Goal: Task Accomplishment & Management: Manage account settings

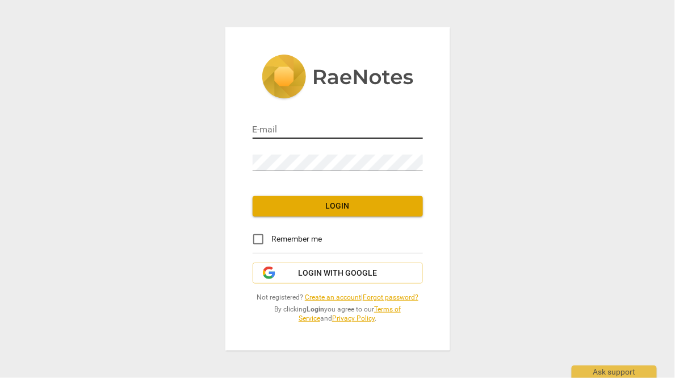
click at [301, 127] on input "email" at bounding box center [338, 130] width 170 height 16
paste input "[PERSON_NAME][EMAIL_ADDRESS][DOMAIN_NAME]"
type input "[PERSON_NAME][EMAIL_ADDRESS][DOMAIN_NAME]"
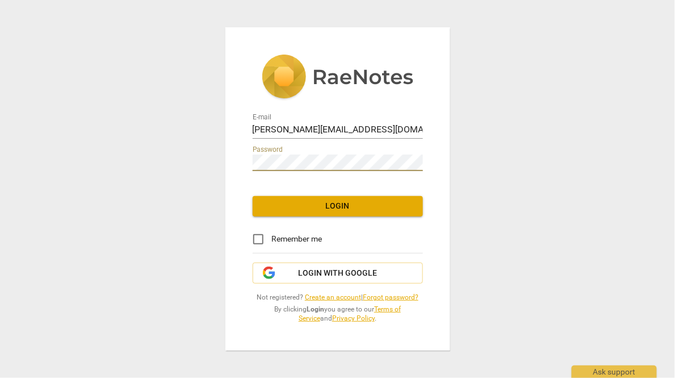
click at [297, 206] on span "Login" at bounding box center [338, 206] width 152 height 11
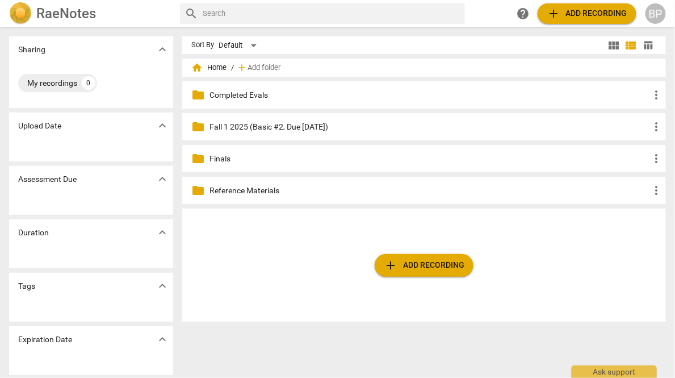
click at [404, 269] on span "add Add recording" at bounding box center [424, 265] width 81 height 14
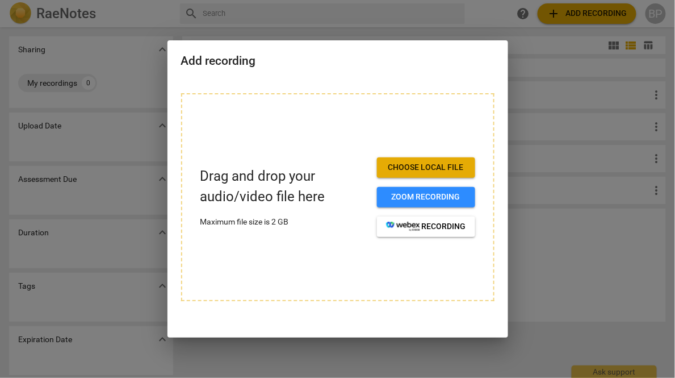
click at [400, 164] on span "Choose local file" at bounding box center [426, 167] width 80 height 11
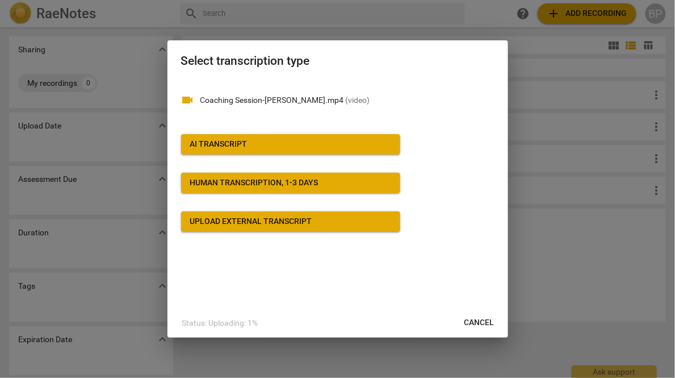
click at [250, 139] on span "AI Transcript" at bounding box center [290, 144] width 201 height 11
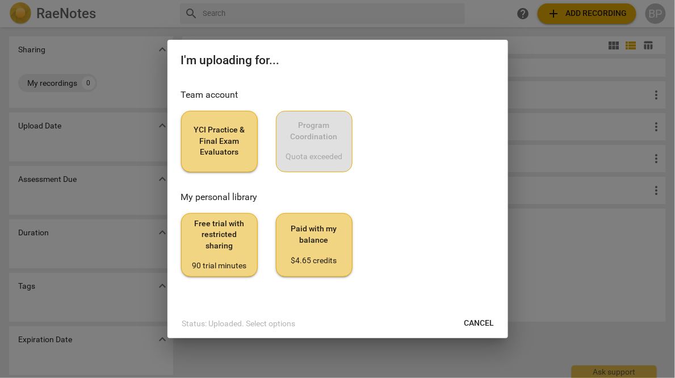
click at [217, 150] on span "YCI Practice & Final Exam Evaluators" at bounding box center [219, 141] width 57 height 34
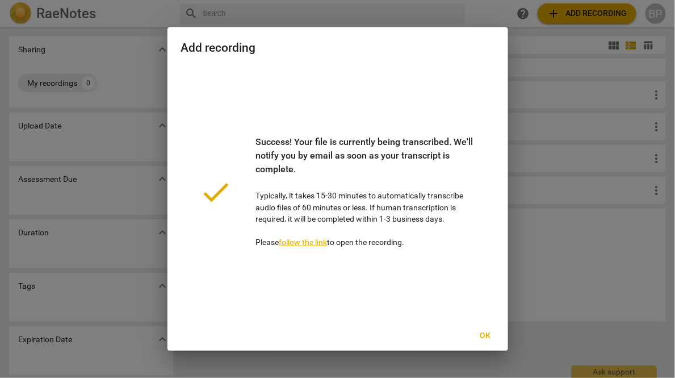
click at [486, 336] on button "Ok" at bounding box center [486, 336] width 36 height 20
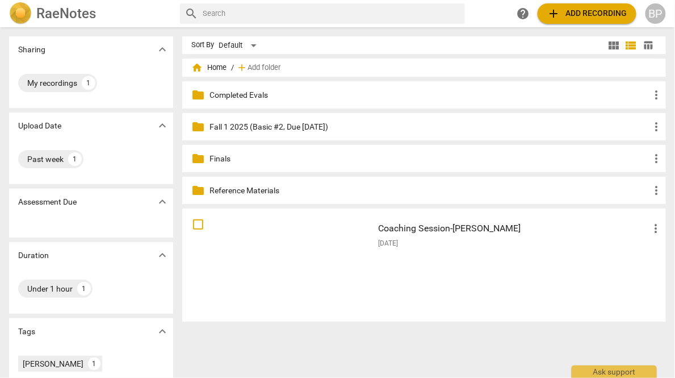
click at [439, 243] on div "[DATE]" at bounding box center [520, 244] width 285 height 10
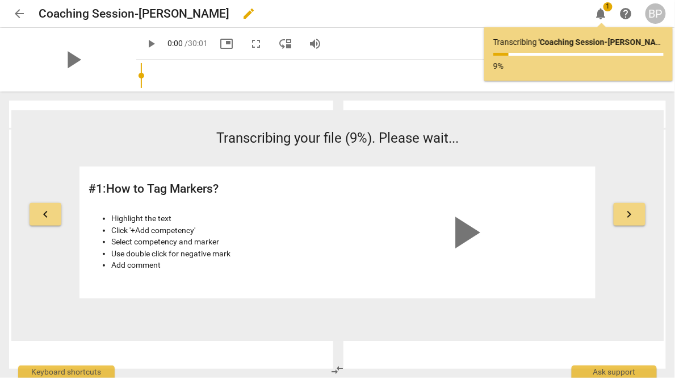
click at [249, 14] on span "edit" at bounding box center [249, 14] width 14 height 14
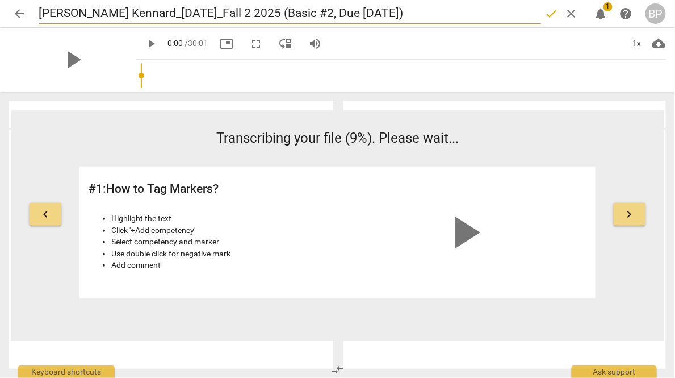
type input "[PERSON_NAME] Kennard_[DATE]_Fall 2 2025 (Basic #2, Due [DATE])"
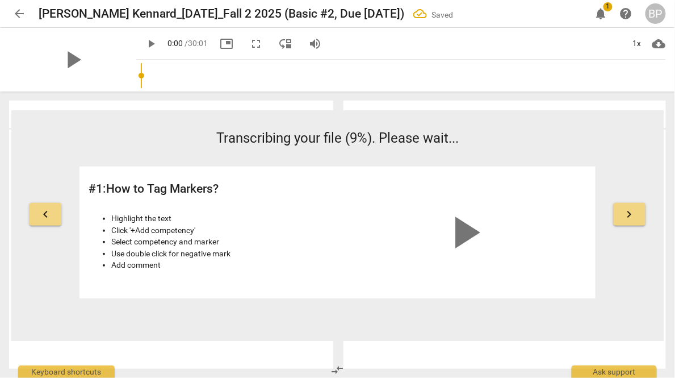
click at [12, 12] on span "arrow_back" at bounding box center [19, 14] width 14 height 14
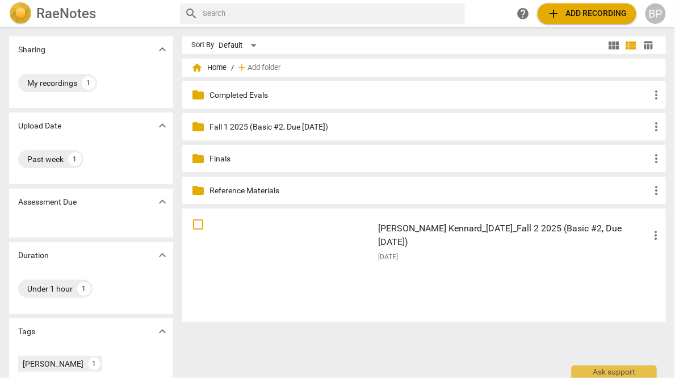
click at [324, 123] on p "Fall 1 2025 (Basic #2, Due [DATE])" at bounding box center [430, 127] width 441 height 12
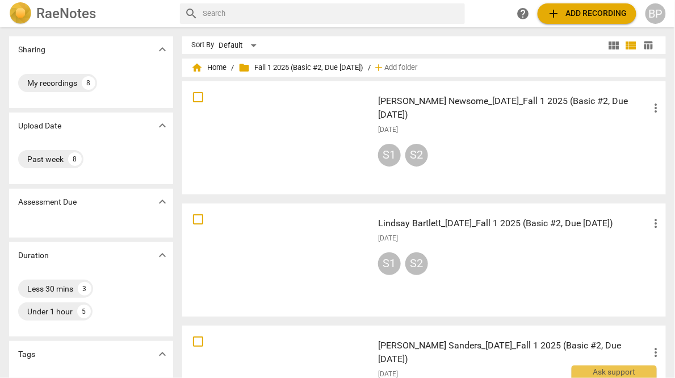
click at [466, 125] on div "[DATE]" at bounding box center [520, 130] width 285 height 10
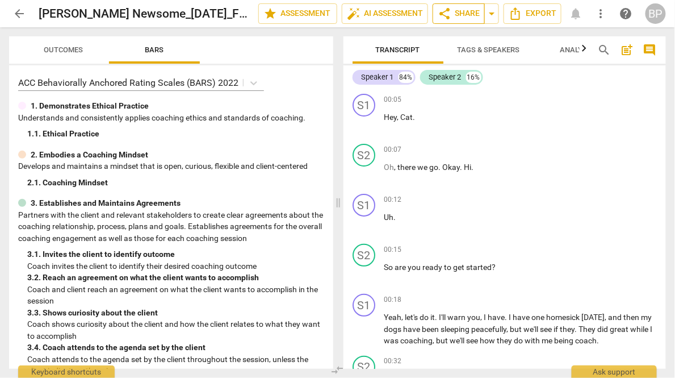
click at [464, 11] on span "share Share" at bounding box center [459, 14] width 42 height 14
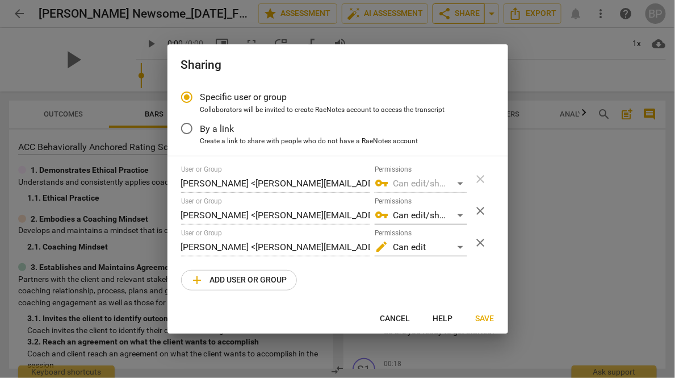
radio input "false"
click at [392, 314] on span "Cancel" at bounding box center [396, 318] width 30 height 11
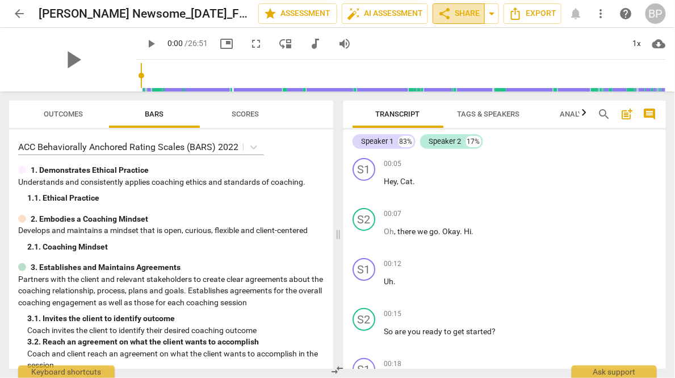
click at [465, 14] on span "share Share" at bounding box center [459, 14] width 42 height 14
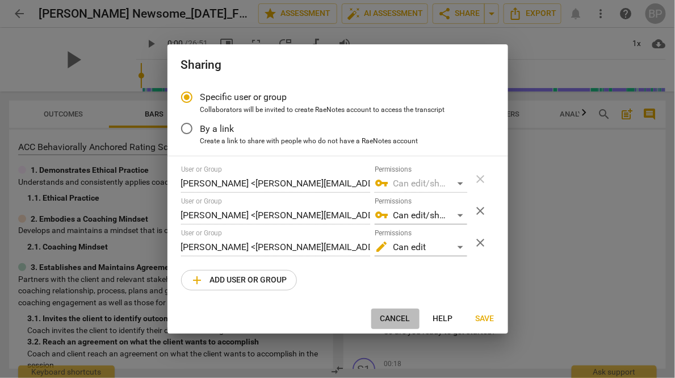
click at [399, 317] on span "Cancel" at bounding box center [396, 318] width 30 height 11
radio input "false"
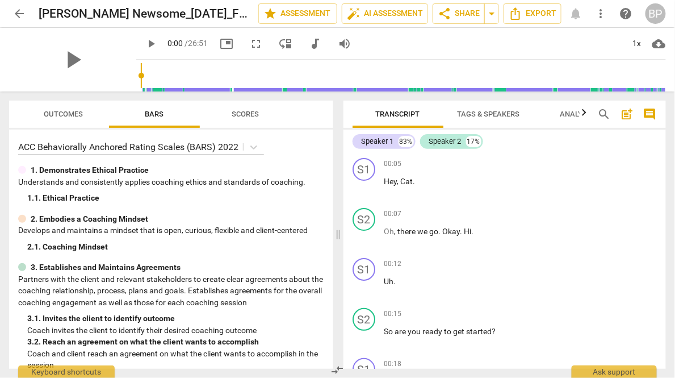
click at [19, 11] on span "arrow_back" at bounding box center [19, 14] width 14 height 14
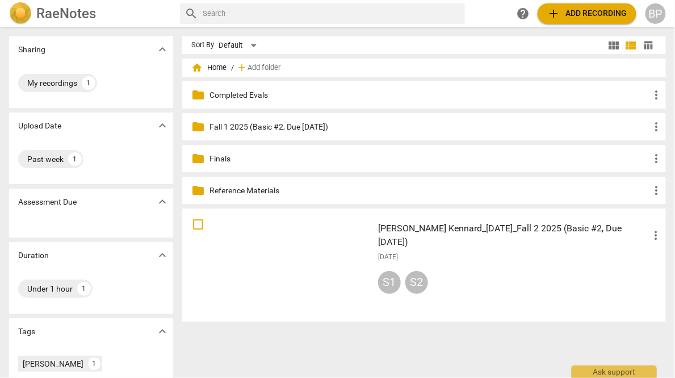
click at [441, 252] on div "[DATE]" at bounding box center [520, 257] width 285 height 10
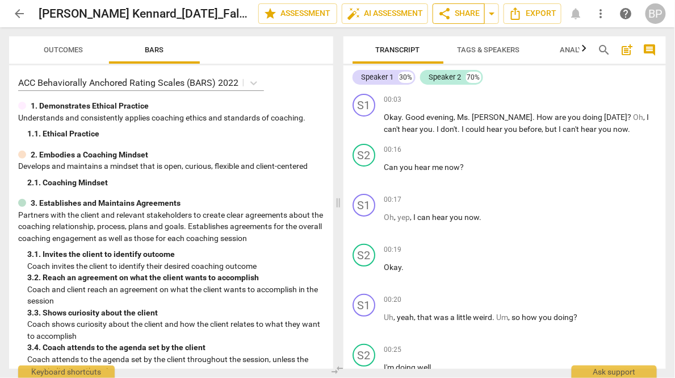
click at [457, 14] on span "share Share" at bounding box center [459, 14] width 42 height 14
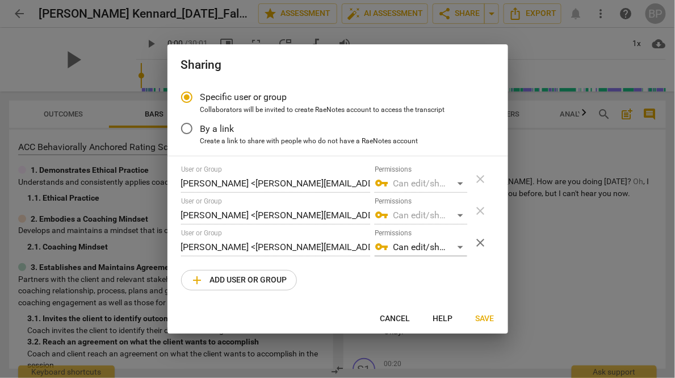
click at [230, 279] on span "add Add user or group" at bounding box center [239, 280] width 97 height 14
radio input "false"
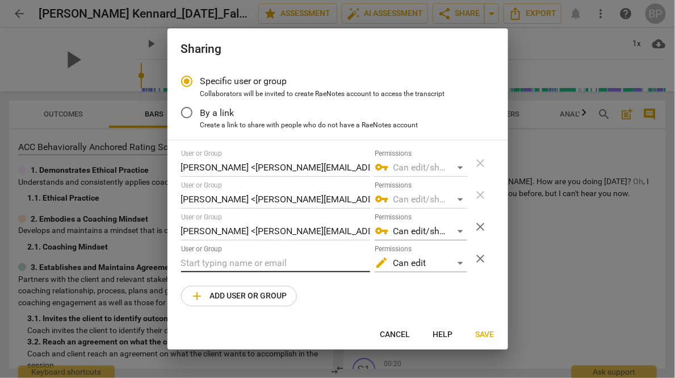
click at [218, 256] on input "text" at bounding box center [275, 263] width 189 height 18
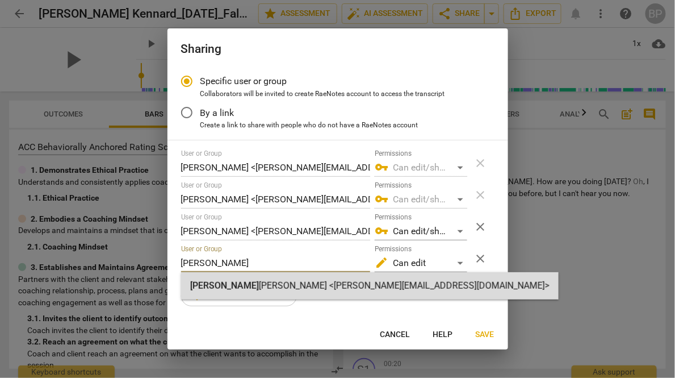
type input "[PERSON_NAME]"
radio input "false"
type input "[PERSON_NAME] <[PERSON_NAME][EMAIL_ADDRESS][DOMAIN_NAME]>"
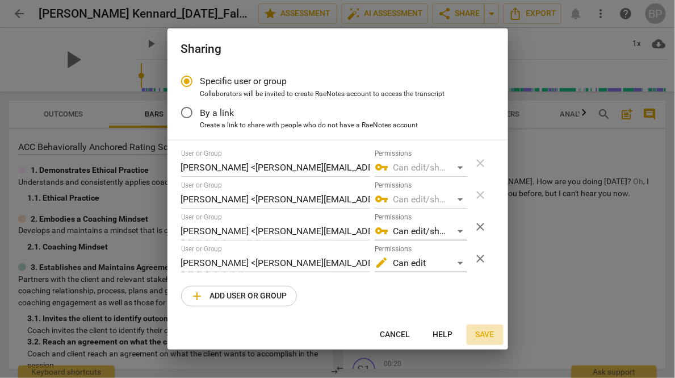
click at [485, 333] on span "Save" at bounding box center [485, 334] width 19 height 11
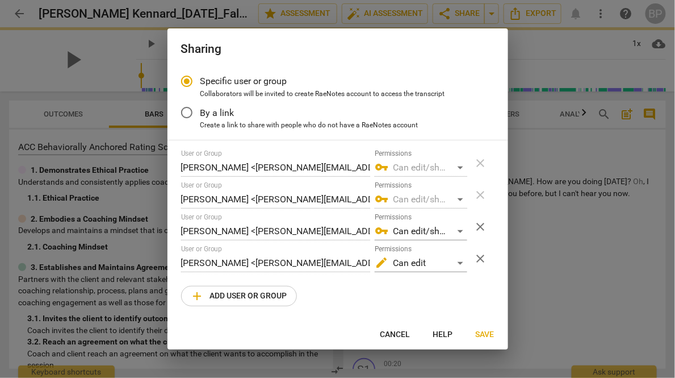
radio input "false"
type input "[PERSON_NAME] <[PERSON_NAME][EMAIL_ADDRESS][DOMAIN_NAME]>"
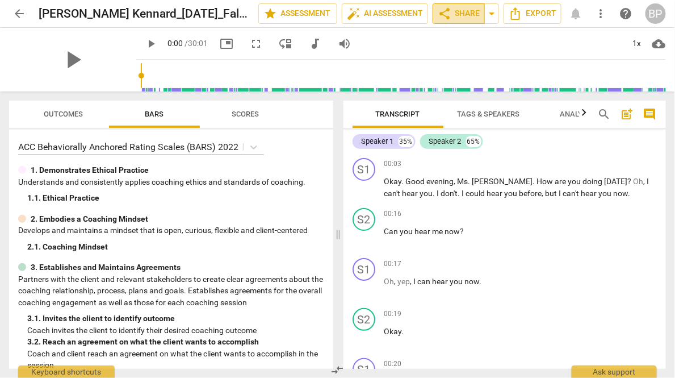
click at [455, 17] on span "share Share" at bounding box center [459, 14] width 42 height 14
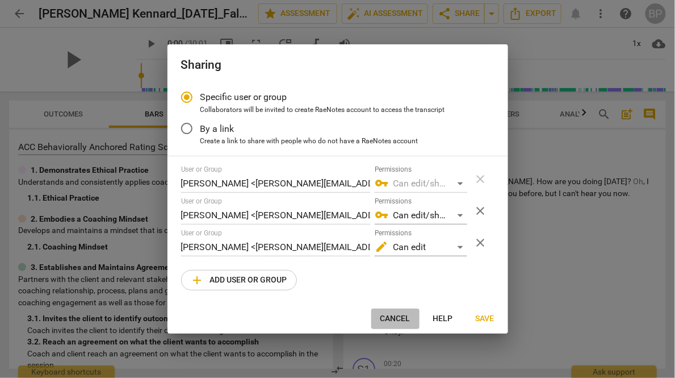
click at [405, 320] on span "Cancel" at bounding box center [396, 318] width 30 height 11
radio input "false"
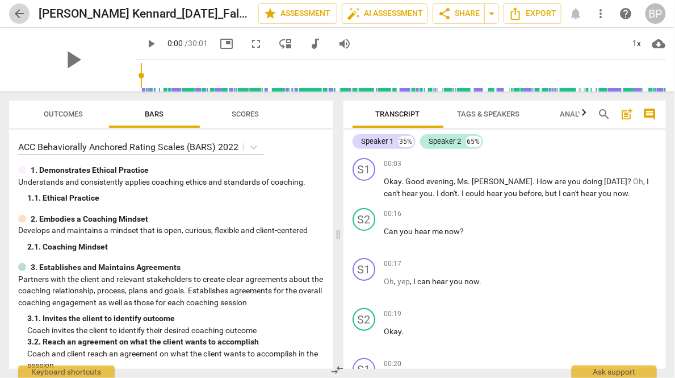
click at [18, 11] on span "arrow_back" at bounding box center [19, 14] width 14 height 14
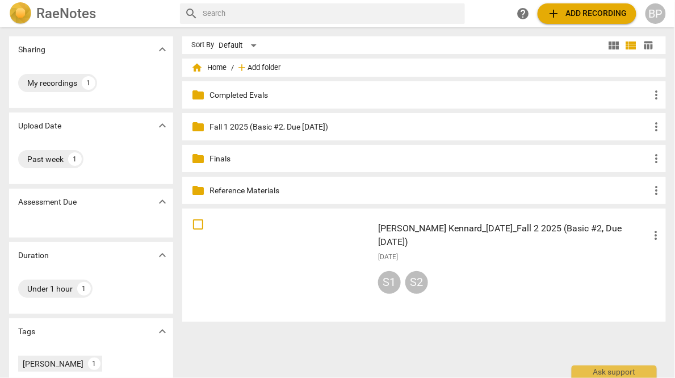
click at [252, 65] on span "Add folder" at bounding box center [264, 68] width 33 height 9
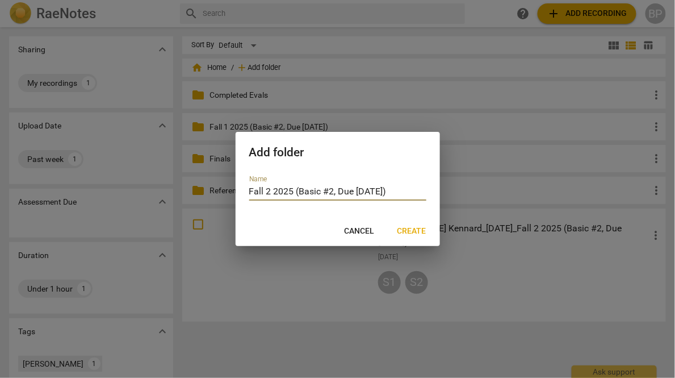
type input "Fall 2 2025 (Basic #2, Due [DATE])"
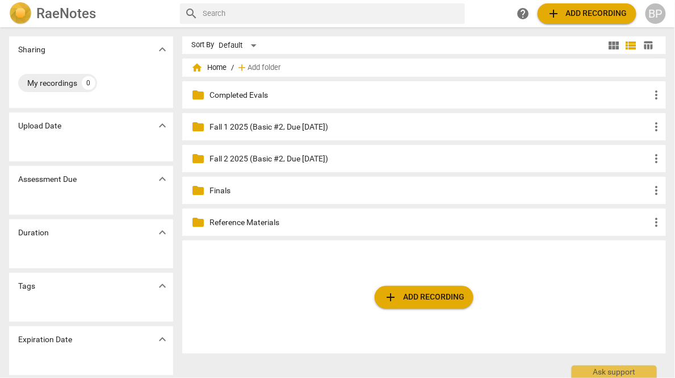
click at [404, 300] on span "add Add recording" at bounding box center [424, 297] width 81 height 14
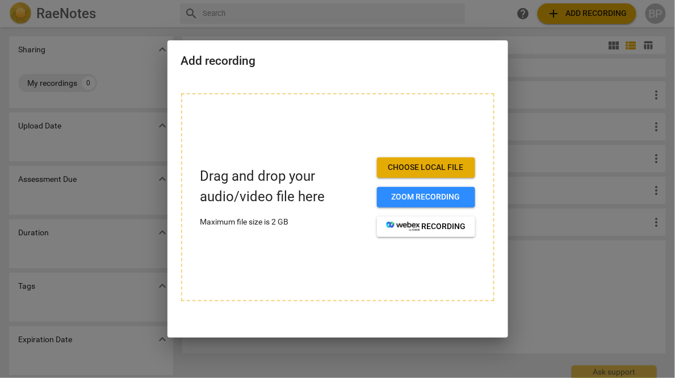
click at [422, 165] on span "Choose local file" at bounding box center [426, 167] width 80 height 11
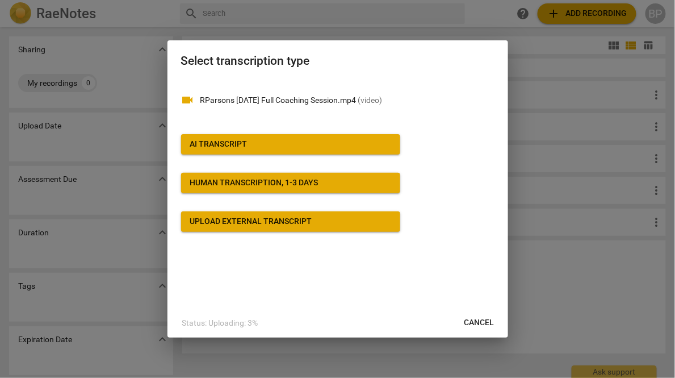
click at [235, 139] on div "AI Transcript" at bounding box center [218, 144] width 57 height 11
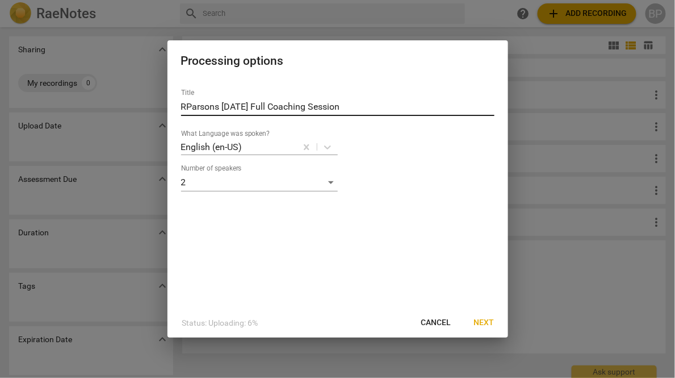
click at [243, 107] on input "RParsons [DATE] Full Coaching Session" at bounding box center [338, 107] width 314 height 18
paste input "text"
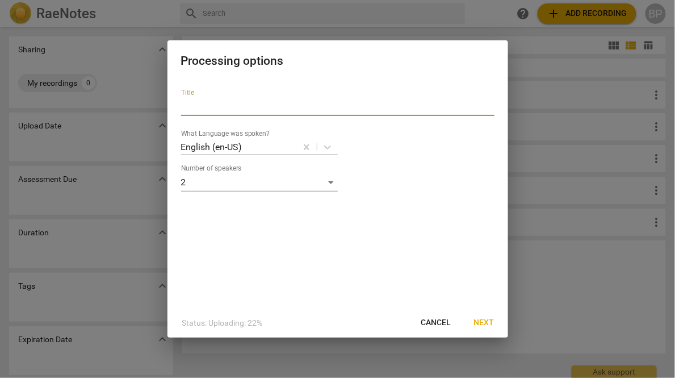
paste input "[PERSON_NAME] Parsons_[DATE]_Fall 2 2025 (Basic #2, Due [DATE])"
type input "[PERSON_NAME] Parsons_[DATE]_Fall 2 2025 (Basic #2, Due [DATE])"
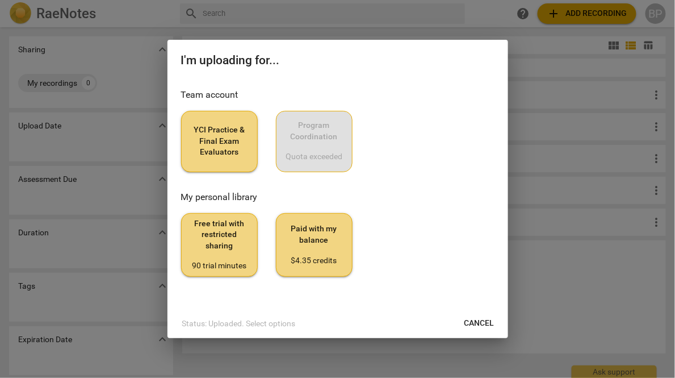
click at [225, 122] on button "YCI Practice & Final Exam Evaluators" at bounding box center [219, 141] width 77 height 61
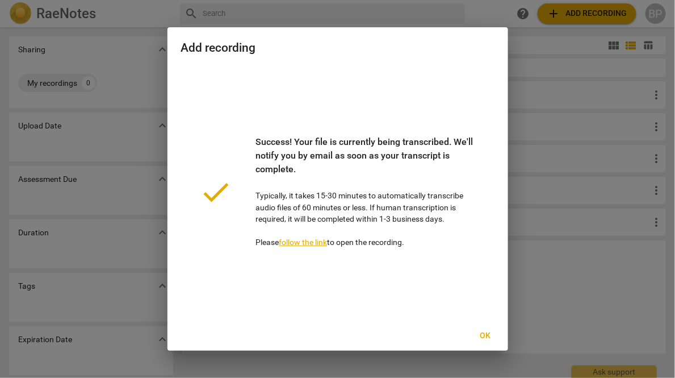
click at [486, 334] on span "Ok" at bounding box center [486, 335] width 18 height 11
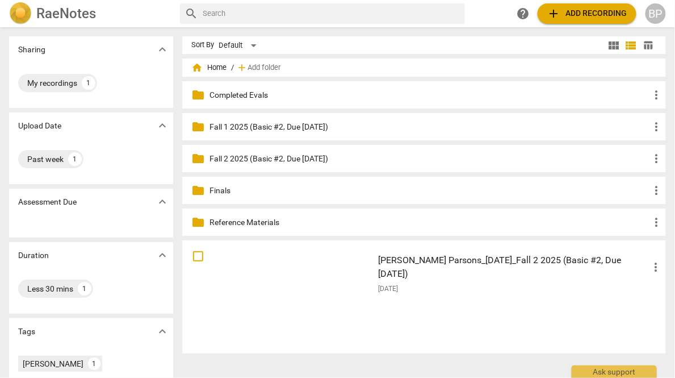
click at [501, 357] on div "[PERSON_NAME] Parsons_[DATE]_Fall 2 2025 (Basic #2, Due [DATE]) more_vert [DATE]" at bounding box center [428, 301] width 493 height 122
click at [567, 11] on span "add Add recording" at bounding box center [587, 14] width 81 height 14
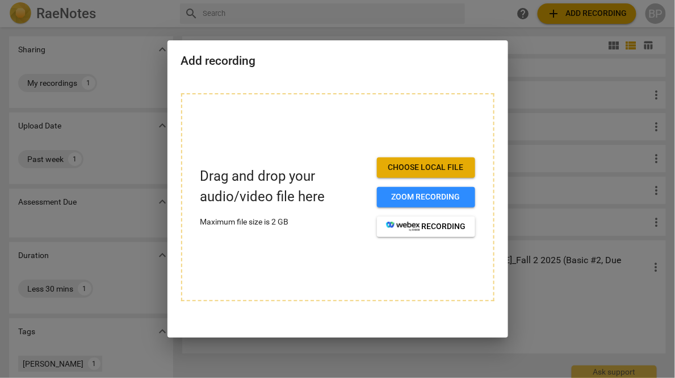
click at [430, 162] on span "Choose local file" at bounding box center [426, 167] width 80 height 11
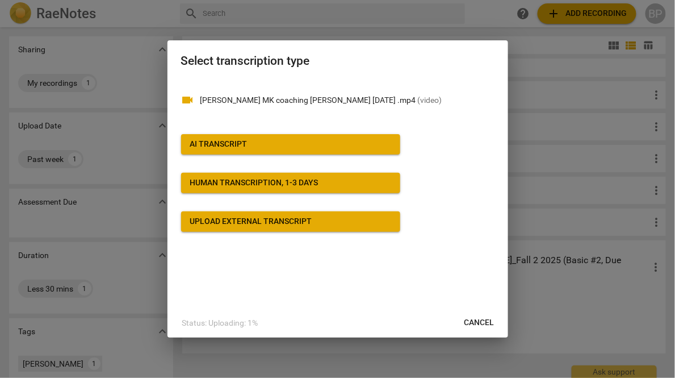
click at [202, 142] on div "AI Transcript" at bounding box center [218, 144] width 57 height 11
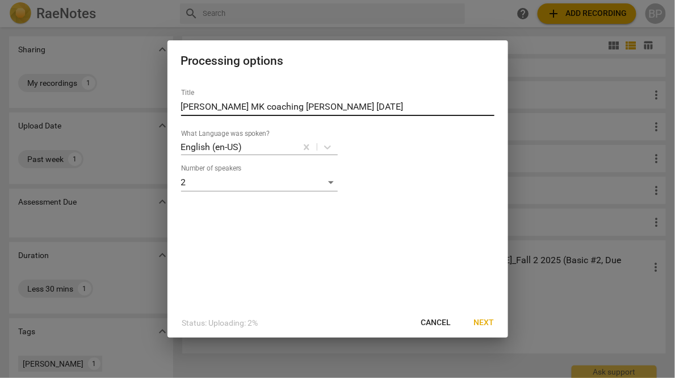
click at [222, 108] on input "[PERSON_NAME] MK coaching [PERSON_NAME] [DATE]" at bounding box center [338, 107] width 314 height 18
paste input "urphy-Kangas_[DATE]_Fall 1 2025 (Basic #2, Due [DATE])"
type input "[PERSON_NAME]-Kangas_[DATE]_Fall 1 2025 (Basic #2, Due [DATE])"
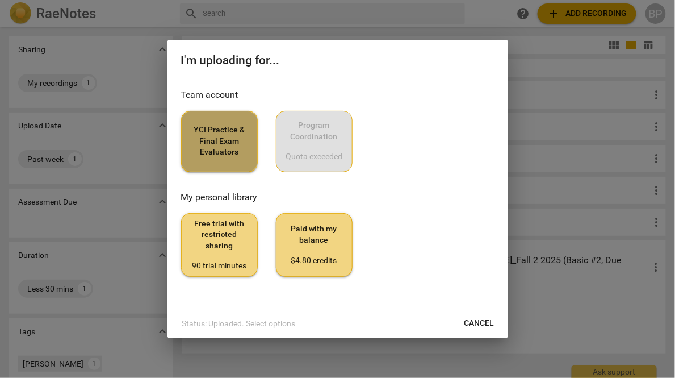
click at [200, 127] on span "YCI Practice & Final Exam Evaluators" at bounding box center [219, 141] width 57 height 34
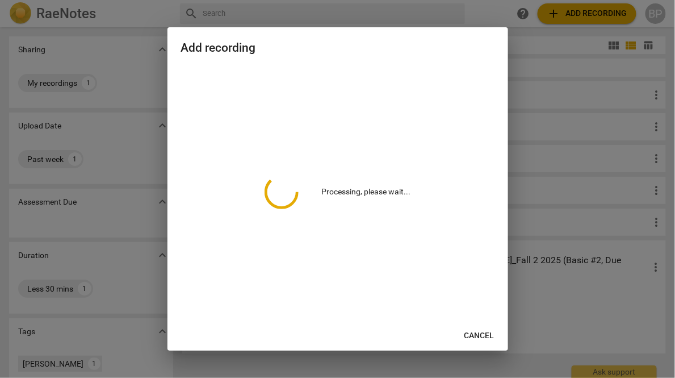
click at [200, 127] on div "Processing, please wait..." at bounding box center [338, 191] width 314 height 251
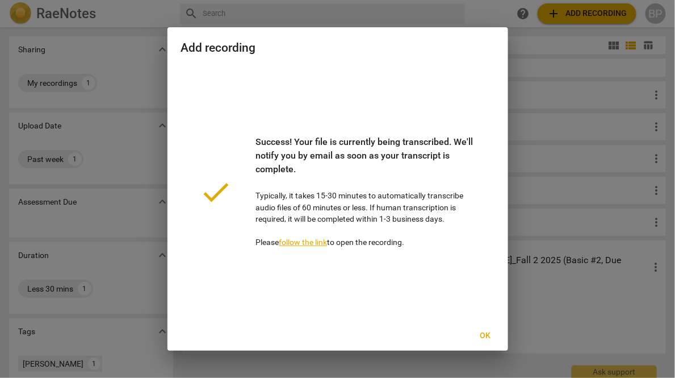
click at [487, 333] on span "Ok" at bounding box center [486, 335] width 18 height 11
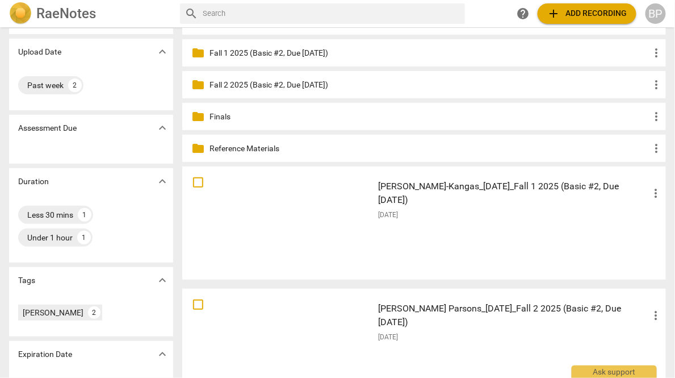
scroll to position [113, 0]
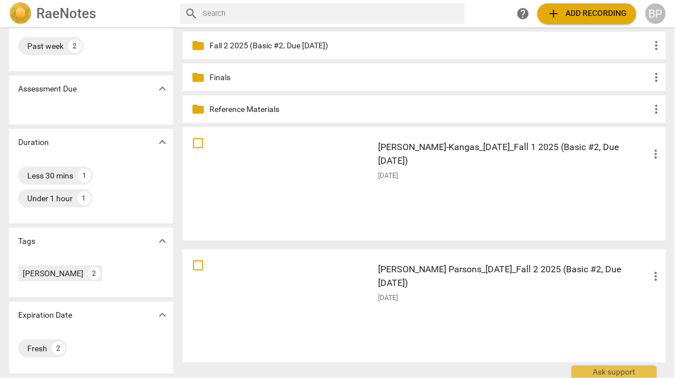
click at [475, 293] on div "[DATE]" at bounding box center [520, 298] width 285 height 10
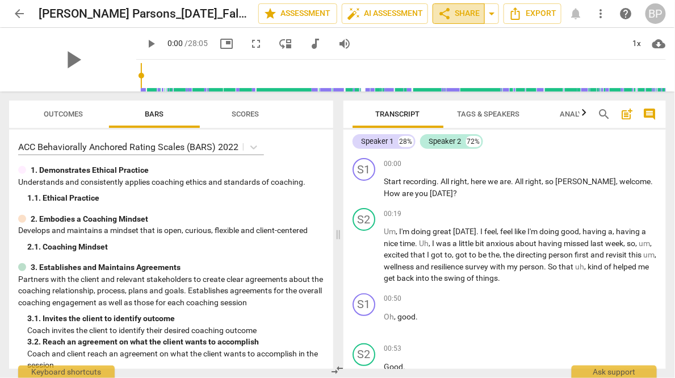
click at [450, 17] on span "share" at bounding box center [445, 14] width 14 height 14
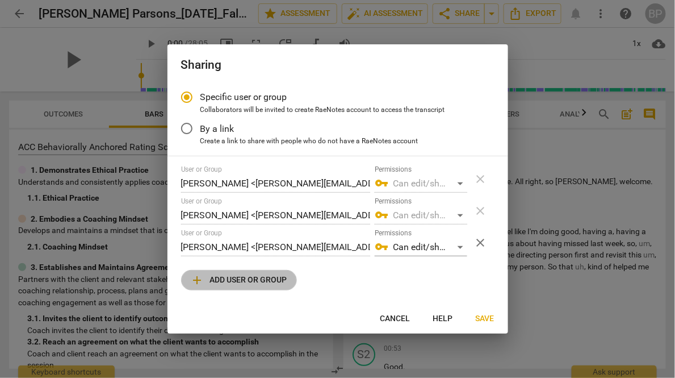
click at [207, 287] on button "add Add user or group" at bounding box center [239, 280] width 116 height 20
radio input "false"
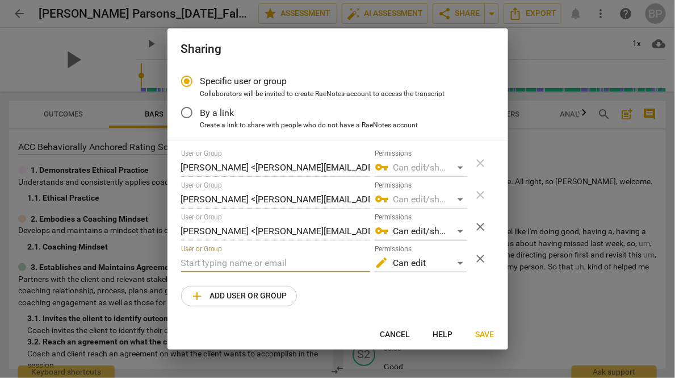
click at [207, 264] on input "text" at bounding box center [275, 263] width 189 height 18
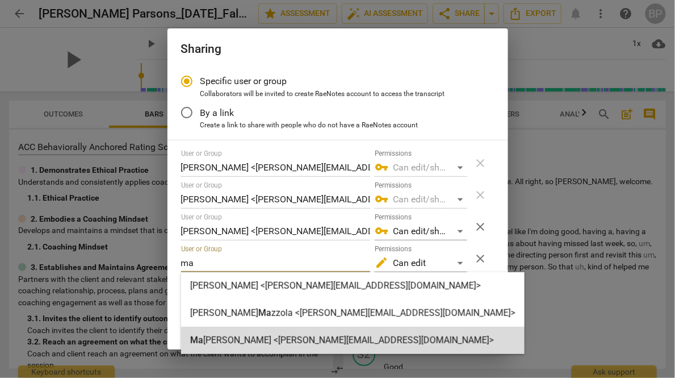
type input "ma"
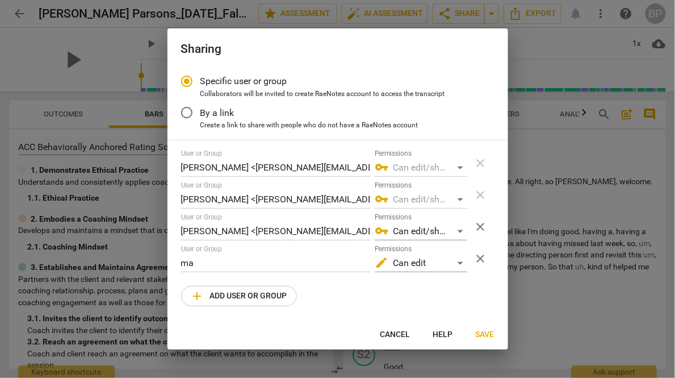
radio input "false"
type input "[PERSON_NAME] <[PERSON_NAME][EMAIL_ADDRESS][DOMAIN_NAME]>"
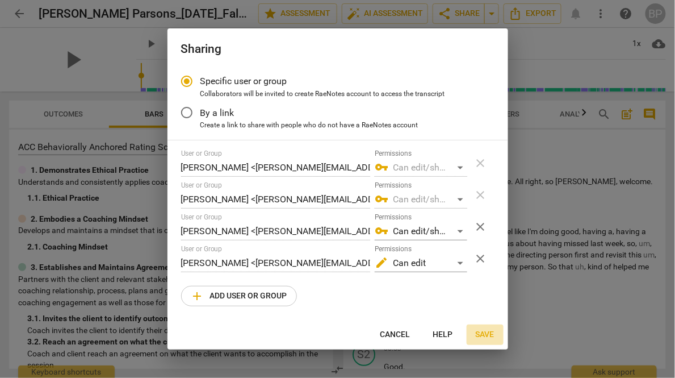
click at [478, 332] on span "Save" at bounding box center [485, 334] width 19 height 11
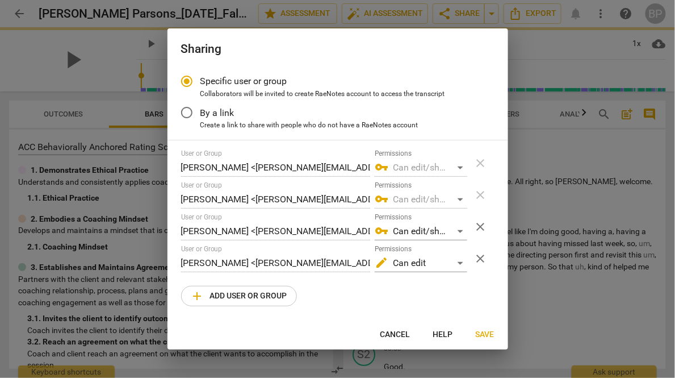
radio input "false"
type input "[PERSON_NAME] <[PERSON_NAME][EMAIL_ADDRESS][DOMAIN_NAME]>"
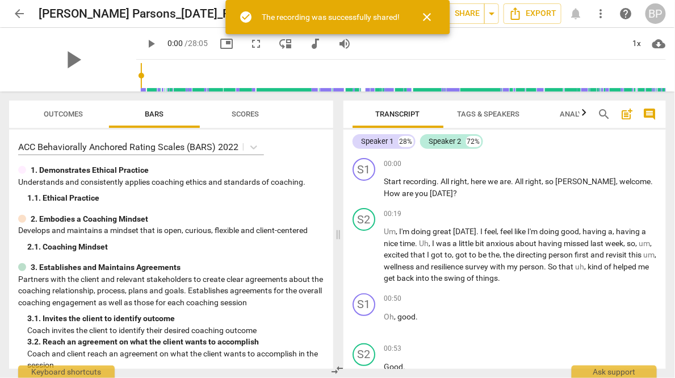
click at [18, 16] on span "arrow_back" at bounding box center [19, 14] width 14 height 14
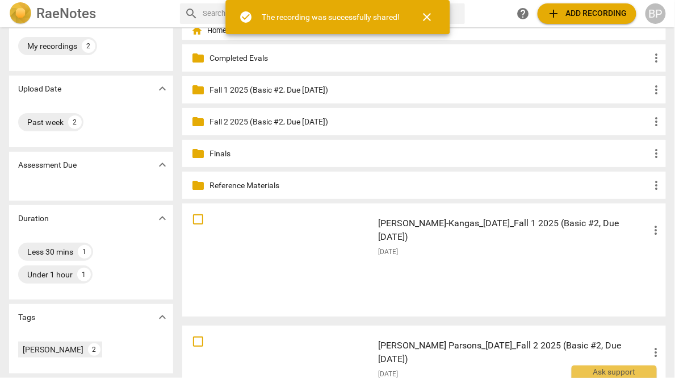
scroll to position [45, 0]
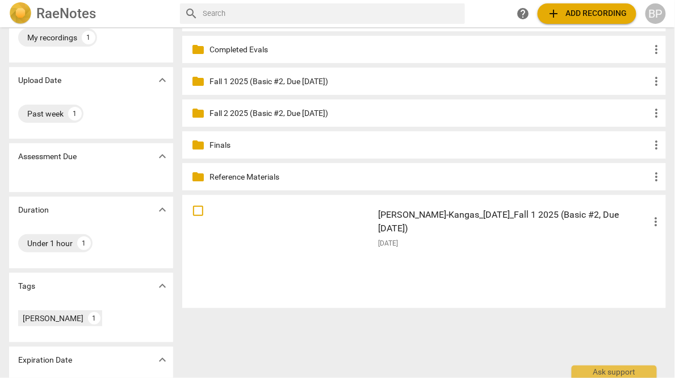
click at [593, 299] on div "[PERSON_NAME]-Kangas_[DATE]_Fall 1 2025 (Basic #2, Due [DATE]) more_vert [DATE]" at bounding box center [520, 251] width 303 height 105
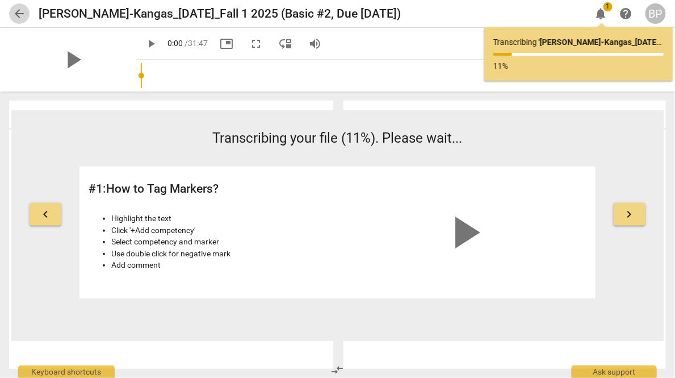
click at [14, 16] on span "arrow_back" at bounding box center [19, 14] width 14 height 14
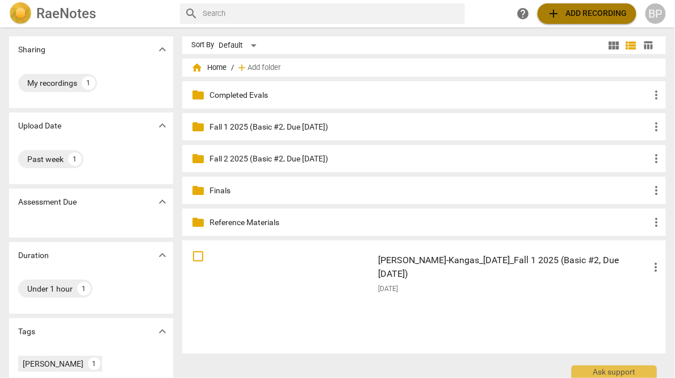
click at [562, 12] on span "add Add recording" at bounding box center [587, 14] width 81 height 14
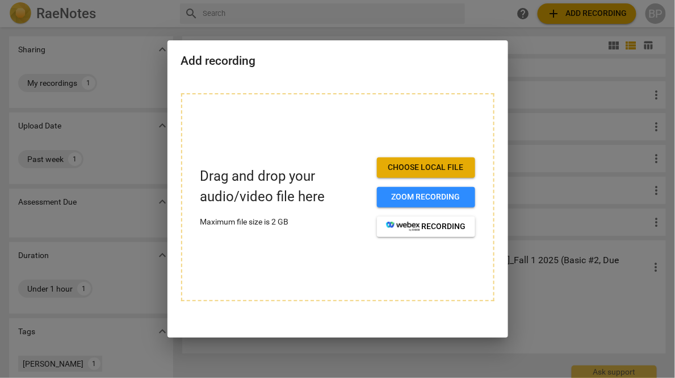
click at [397, 170] on span "Choose local file" at bounding box center [426, 167] width 80 height 11
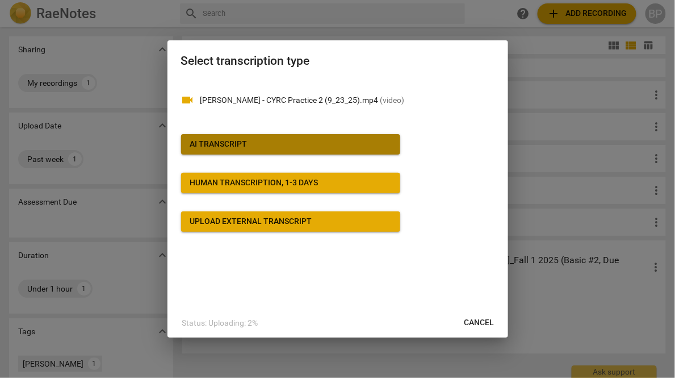
click at [201, 142] on div "AI Transcript" at bounding box center [218, 144] width 57 height 11
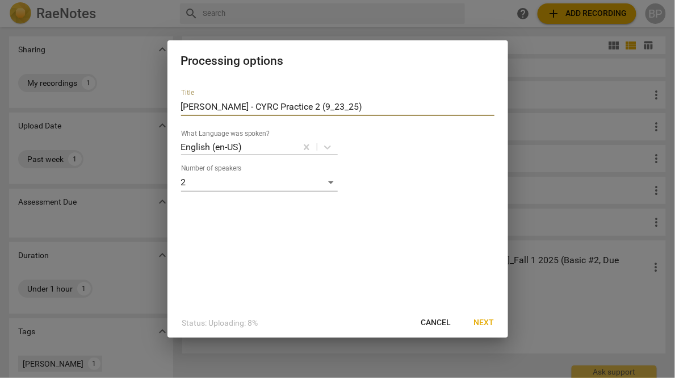
click at [388, 107] on input "[PERSON_NAME] - CYRC Practice 2 (9_23_25)" at bounding box center [338, 107] width 314 height 18
click at [215, 103] on input "[PERSON_NAME] - CYRC Practice 2 (9_23_25)" at bounding box center [338, 107] width 314 height 18
paste input "Shaniyah Williams_[DATE]_Fall 1 2025 (Basic #2, Due 9/29/"
type input "Shaniyah Williams_[DATE]_Fall 1 2025 (Basic #2, Due [DATE])"
click at [485, 322] on button "Next" at bounding box center [484, 322] width 39 height 20
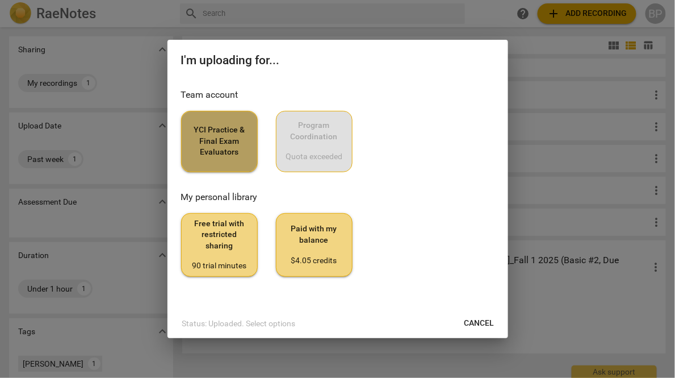
click at [206, 126] on span "YCI Practice & Final Exam Evaluators" at bounding box center [219, 141] width 57 height 34
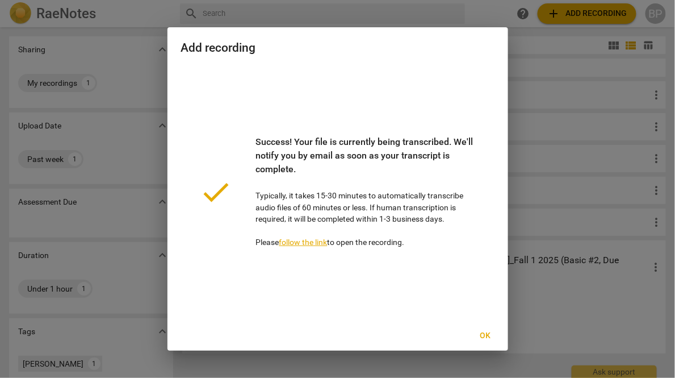
click at [486, 336] on span "Ok" at bounding box center [486, 335] width 18 height 11
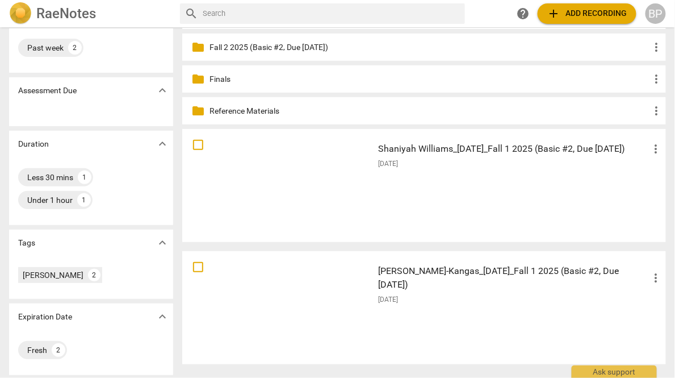
scroll to position [111, 0]
click at [565, 12] on span "add Add recording" at bounding box center [587, 14] width 81 height 14
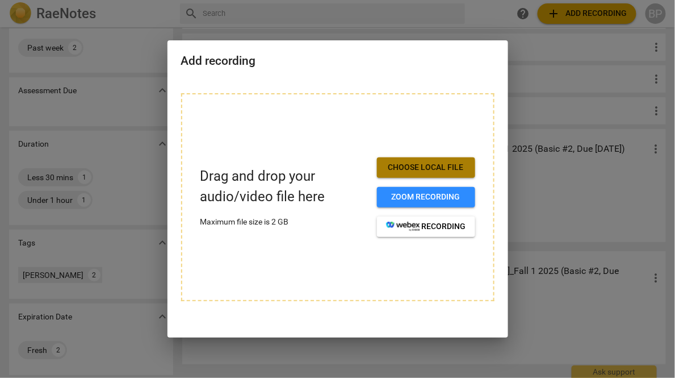
click at [392, 170] on span "Choose local file" at bounding box center [426, 167] width 80 height 11
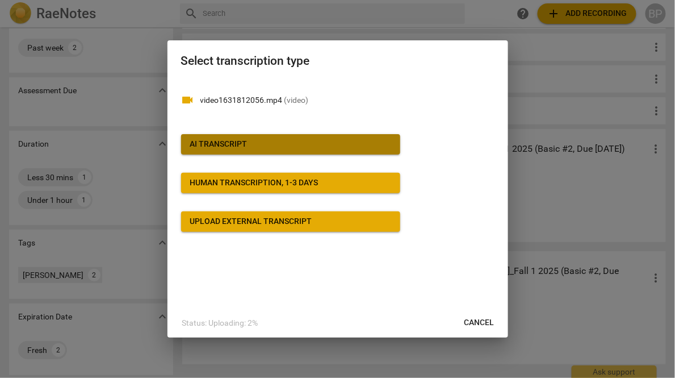
click at [222, 140] on div "AI Transcript" at bounding box center [218, 144] width 57 height 11
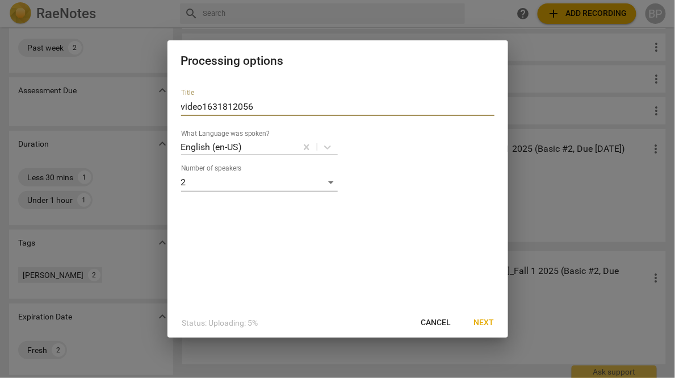
click at [238, 106] on input "video1631812056" at bounding box center [338, 107] width 314 height 18
paste input "text"
paste input "Fabie Ismael_[DATE]_Fall 1 2025 (Basic #2, Due [DATE])"
type input "Fabie Ismael_[DATE]_Fall 1 2025 (Basic #2, Due [DATE])"
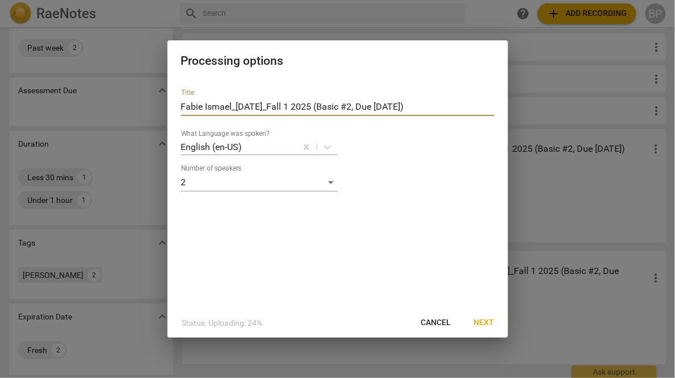
click at [485, 322] on button "Next" at bounding box center [484, 322] width 39 height 20
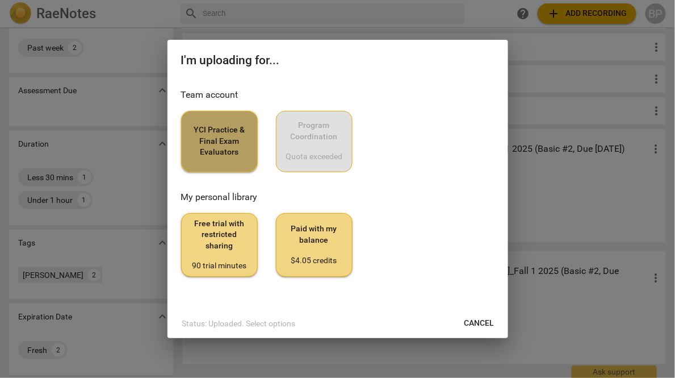
click at [205, 128] on span "YCI Practice & Final Exam Evaluators" at bounding box center [219, 141] width 57 height 34
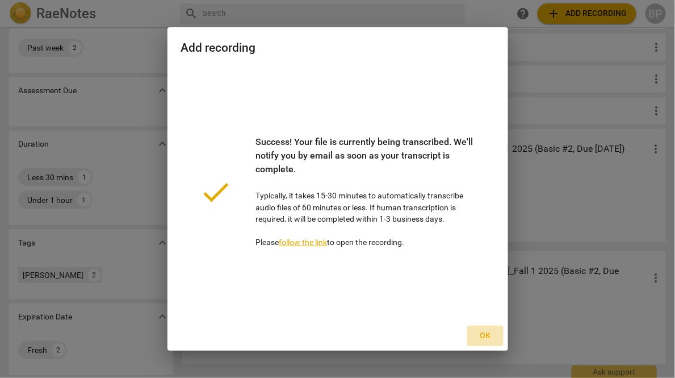
click at [488, 333] on span "Ok" at bounding box center [486, 335] width 18 height 11
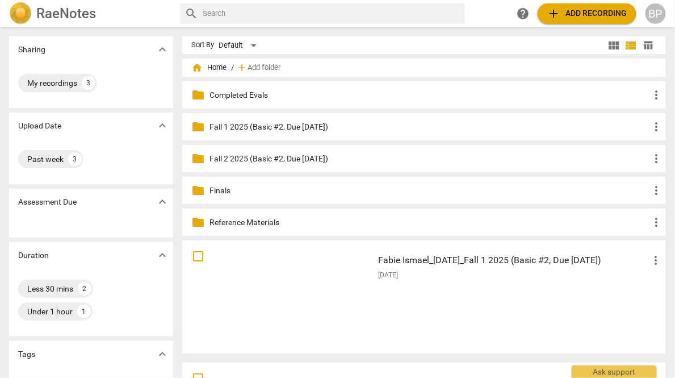
scroll to position [229, 0]
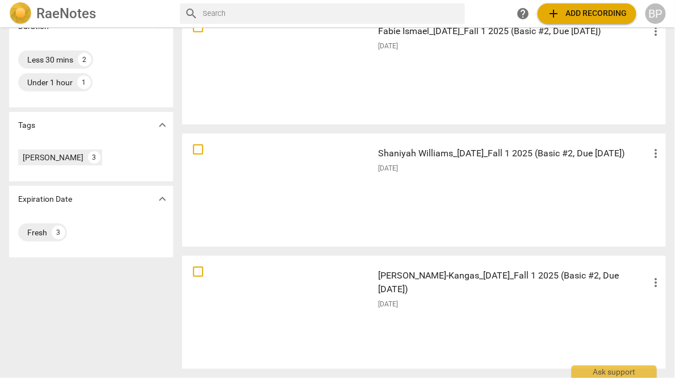
click at [401, 323] on div "[PERSON_NAME]-Kangas_[DATE]_Fall 1 2025 (Basic #2, Due [DATE]) more_vert [DATE]" at bounding box center [520, 312] width 303 height 105
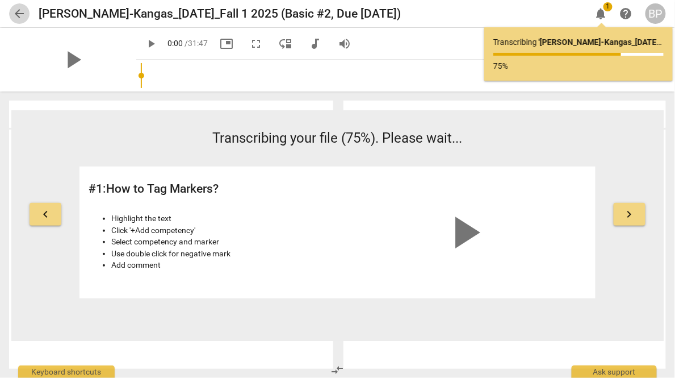
click at [15, 12] on span "arrow_back" at bounding box center [19, 14] width 14 height 14
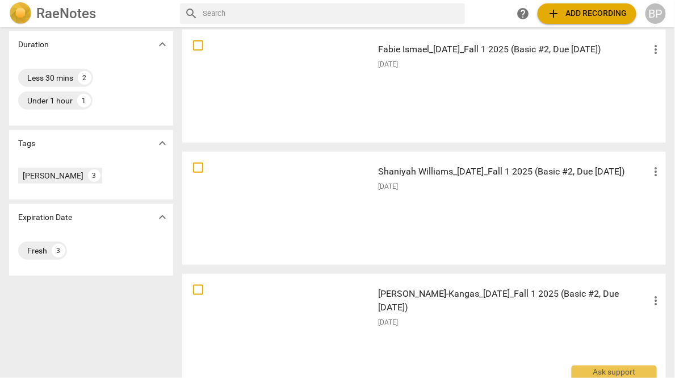
scroll to position [227, 0]
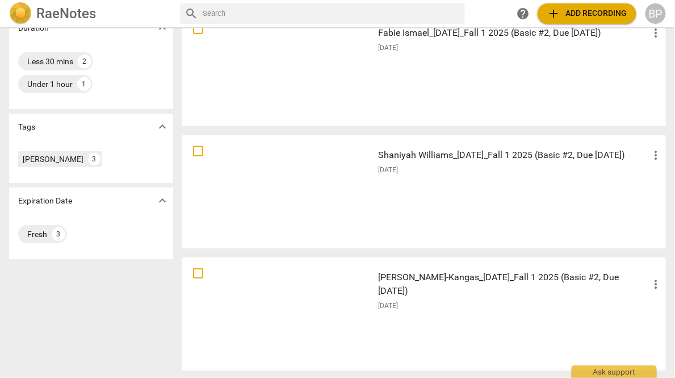
click at [420, 312] on div "[PERSON_NAME]-Kangas_[DATE]_Fall 1 2025 (Basic #2, Due [DATE]) more_vert [DATE]" at bounding box center [520, 313] width 303 height 105
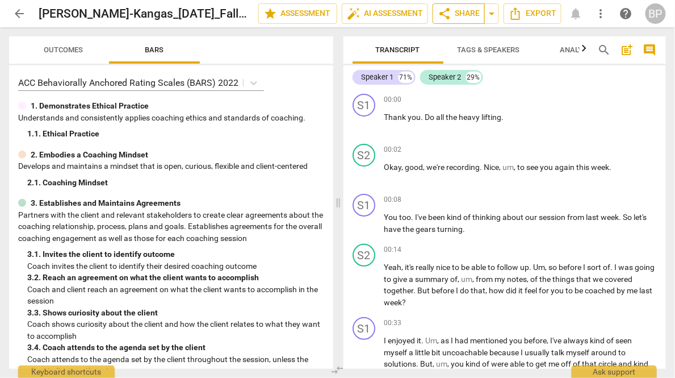
click at [452, 11] on span "share Share" at bounding box center [459, 14] width 42 height 14
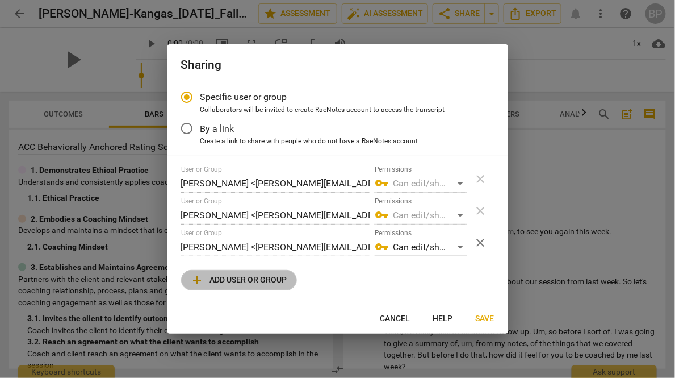
click at [230, 288] on button "add Add user or group" at bounding box center [239, 280] width 116 height 20
radio input "false"
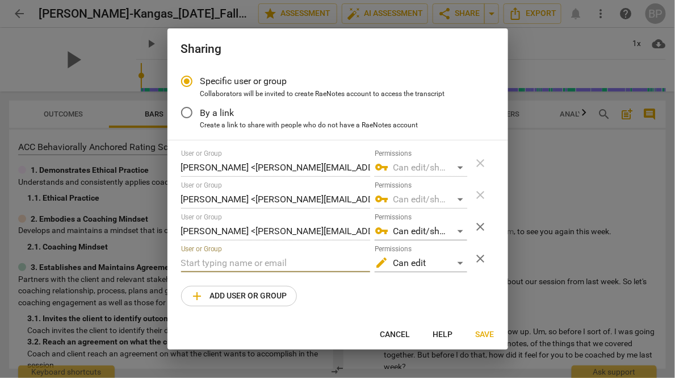
click at [210, 260] on input "text" at bounding box center [275, 263] width 189 height 18
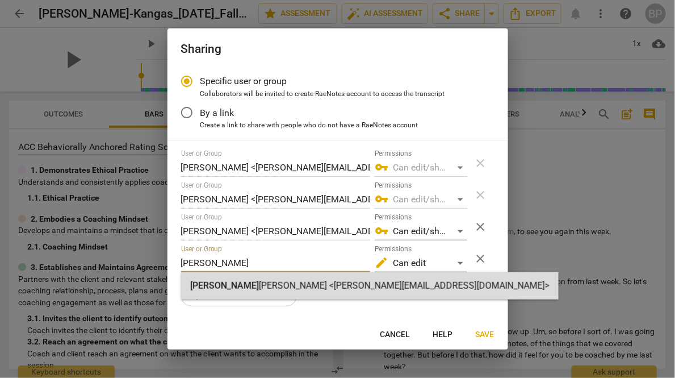
type input "[PERSON_NAME]"
radio input "false"
type input "[PERSON_NAME] <[PERSON_NAME][EMAIL_ADDRESS][DOMAIN_NAME]>"
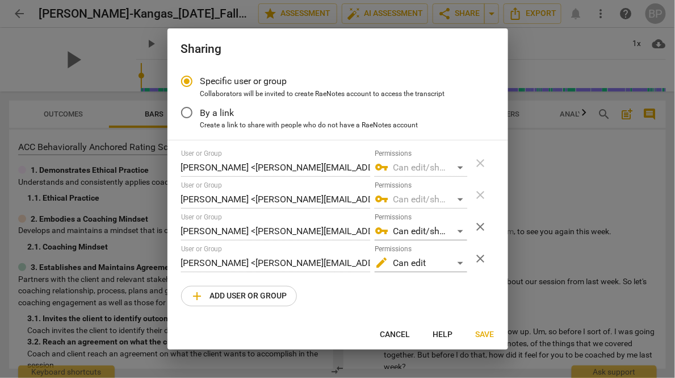
click at [479, 334] on span "Save" at bounding box center [485, 334] width 19 height 11
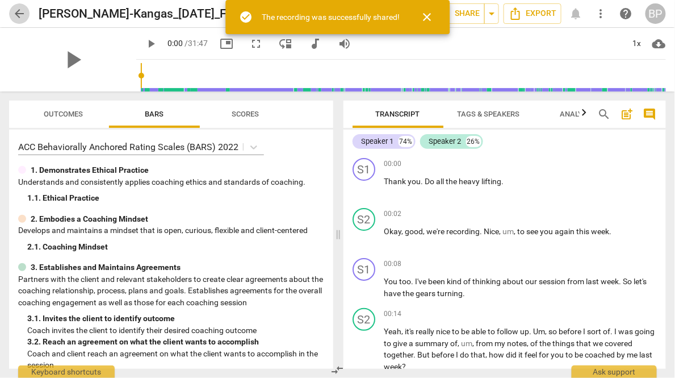
click at [19, 6] on button "arrow_back" at bounding box center [19, 13] width 20 height 20
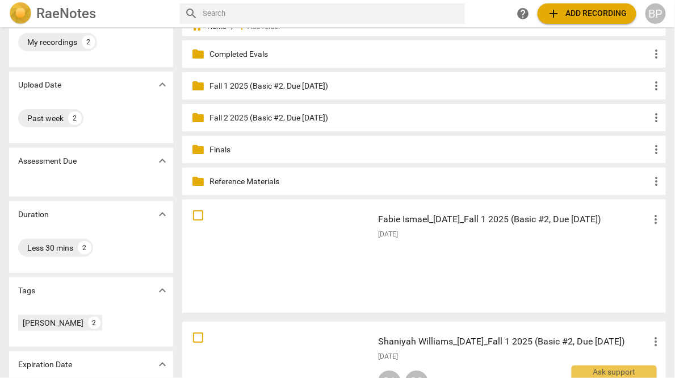
scroll to position [107, 0]
